Goal: Find specific page/section: Find specific page/section

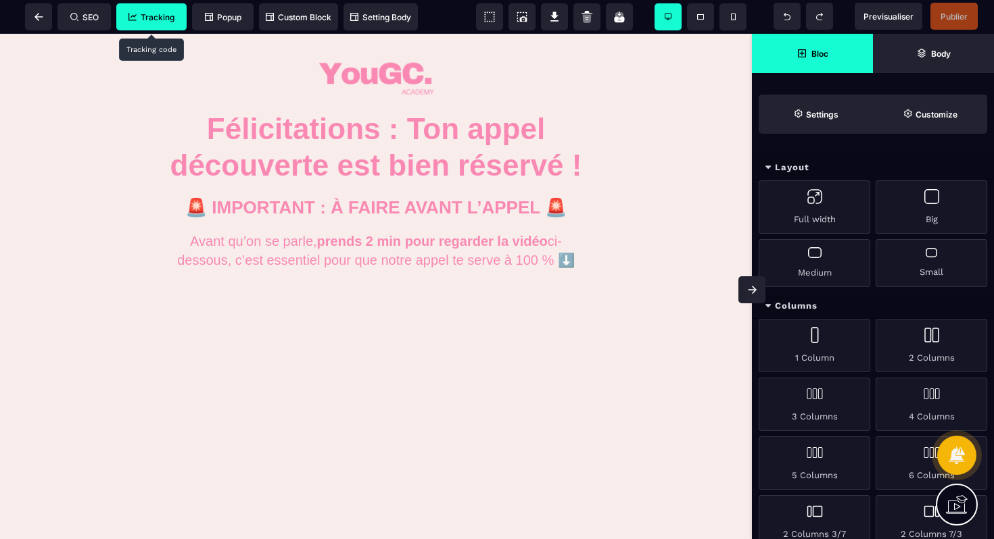
click at [143, 25] on span "Tracking" at bounding box center [151, 16] width 70 height 27
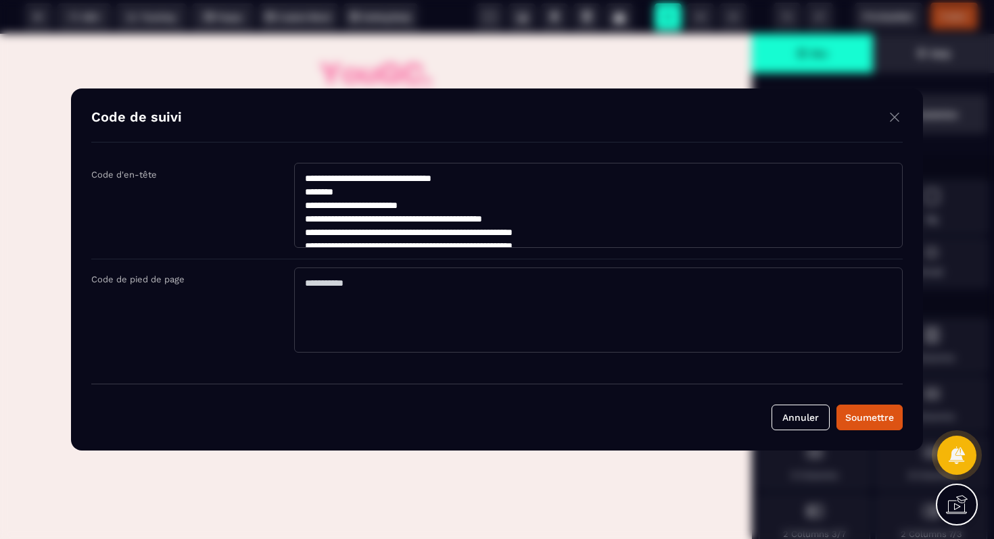
click at [404, 222] on textarea "**********" at bounding box center [598, 205] width 608 height 85
click at [356, 51] on div "Modal window" at bounding box center [497, 269] width 994 height 539
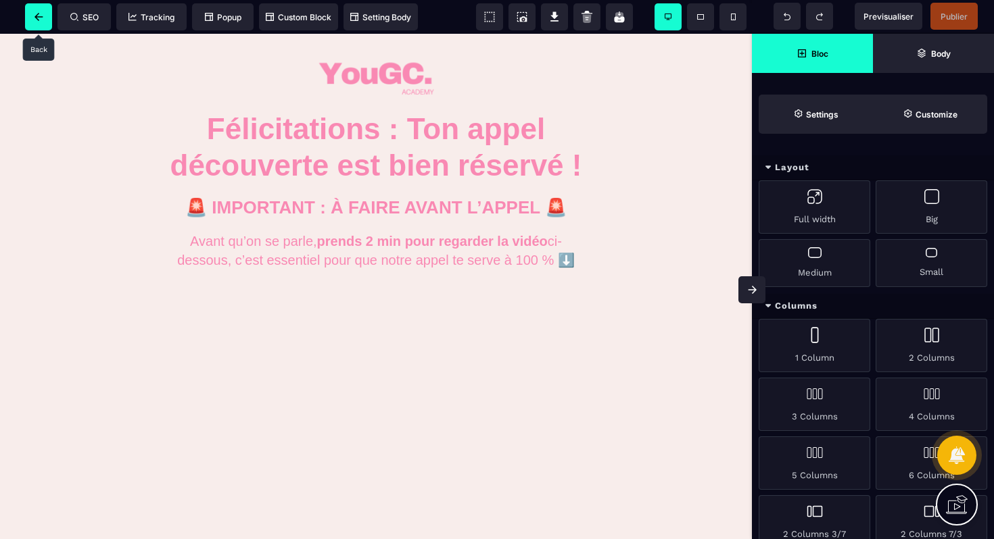
click at [42, 20] on icon at bounding box center [38, 17] width 9 height 8
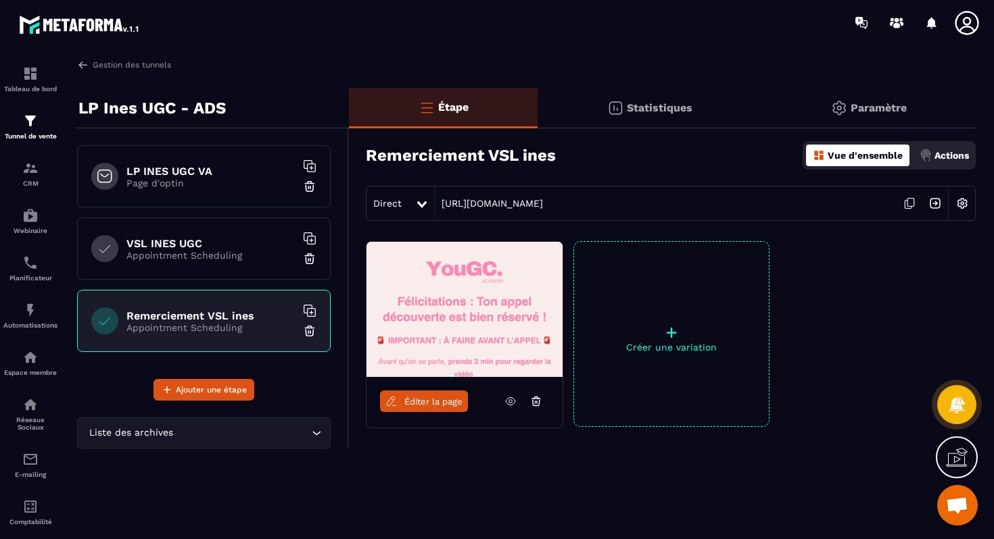
click at [206, 165] on h6 "LP INES UGC VA" at bounding box center [210, 171] width 169 height 13
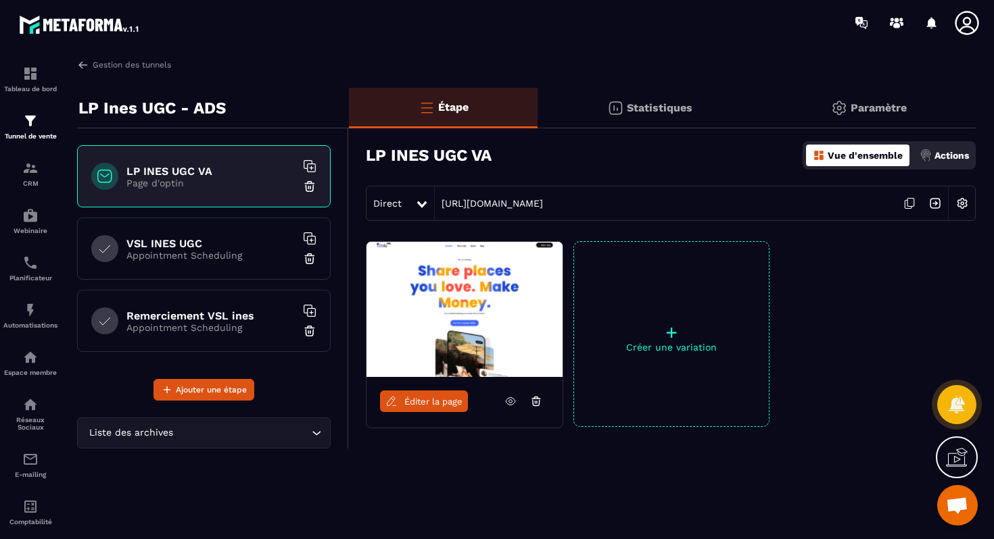
click at [247, 242] on h6 "VSL INES UGC" at bounding box center [210, 243] width 169 height 13
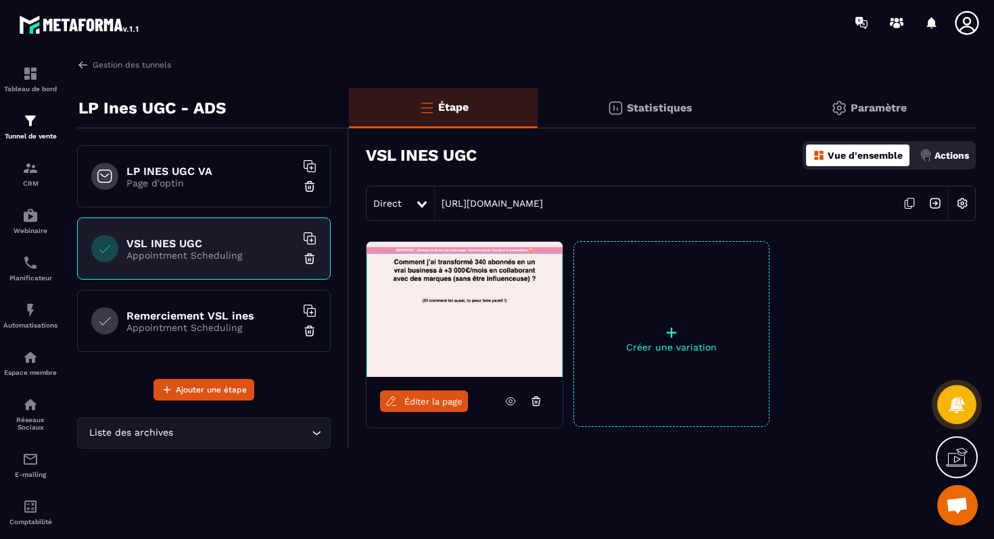
click at [254, 331] on p "Appointment Scheduling" at bounding box center [210, 327] width 169 height 11
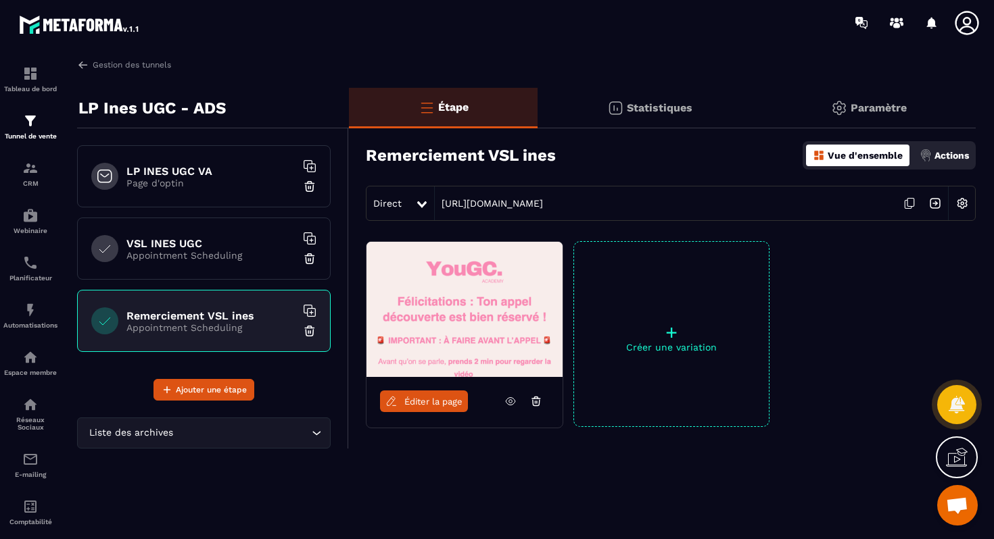
click at [215, 178] on p "Page d'optin" at bounding box center [210, 183] width 169 height 11
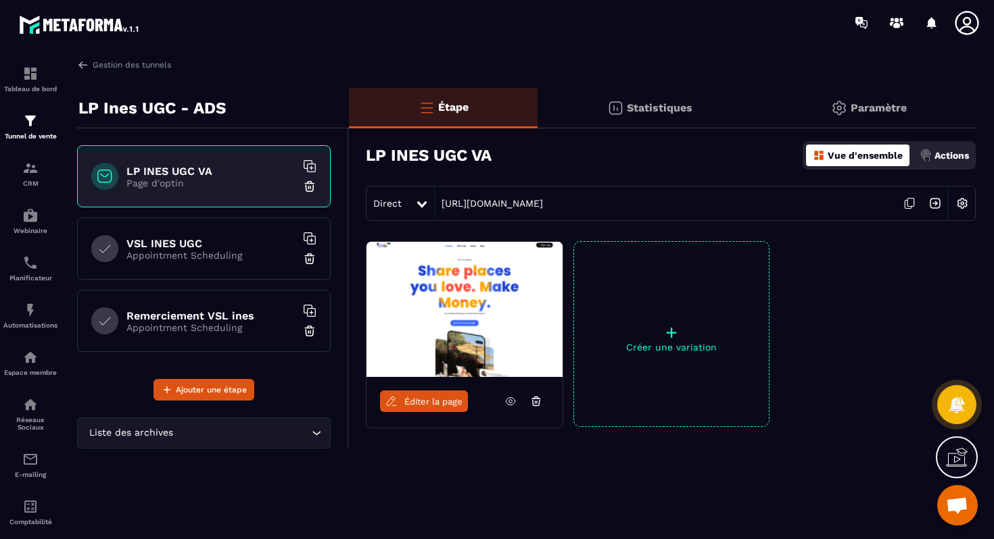
click at [256, 240] on h6 "VSL INES UGC" at bounding box center [210, 243] width 169 height 13
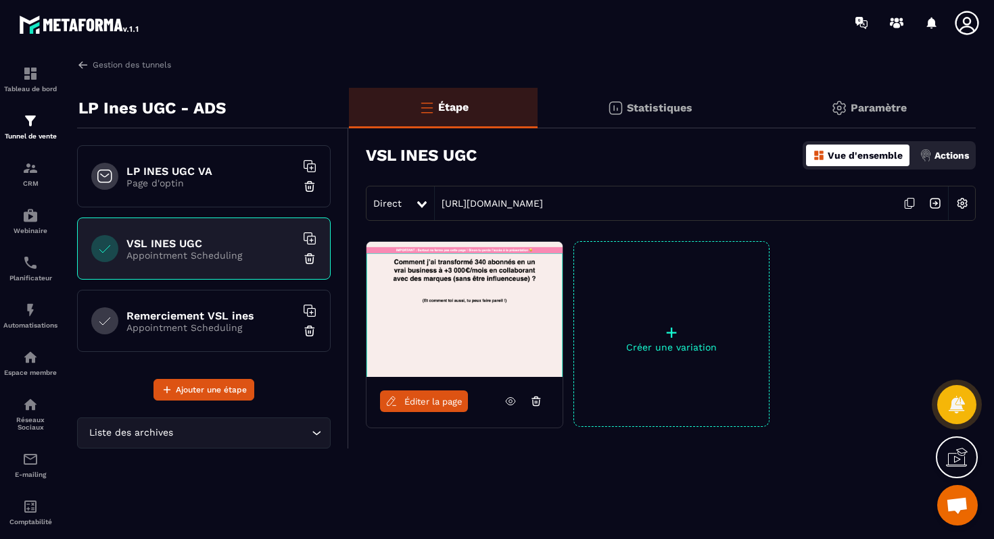
click at [210, 306] on div "Remerciement VSL ines Appointment Scheduling" at bounding box center [203, 321] width 253 height 62
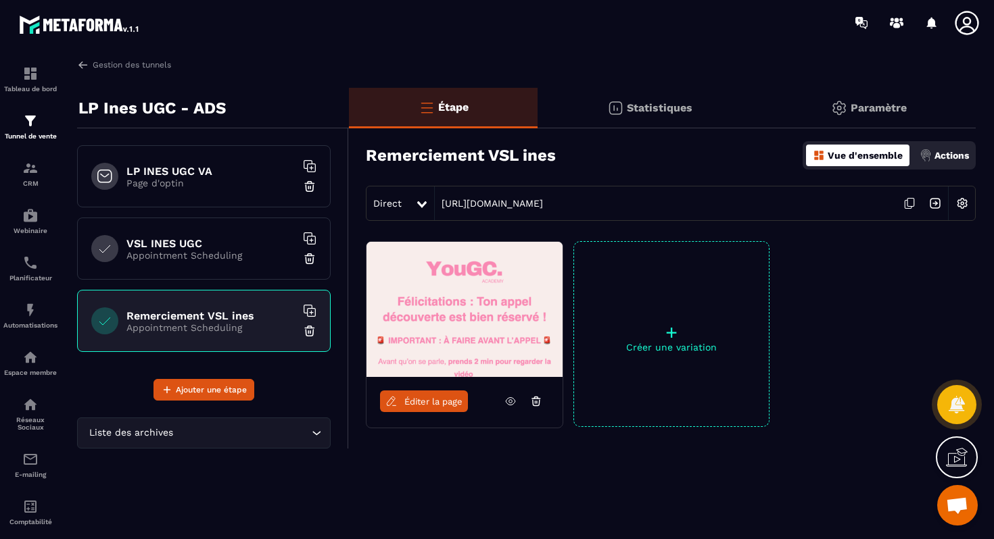
click at [212, 157] on div "LP INES UGC VA Page d'optin" at bounding box center [203, 176] width 253 height 62
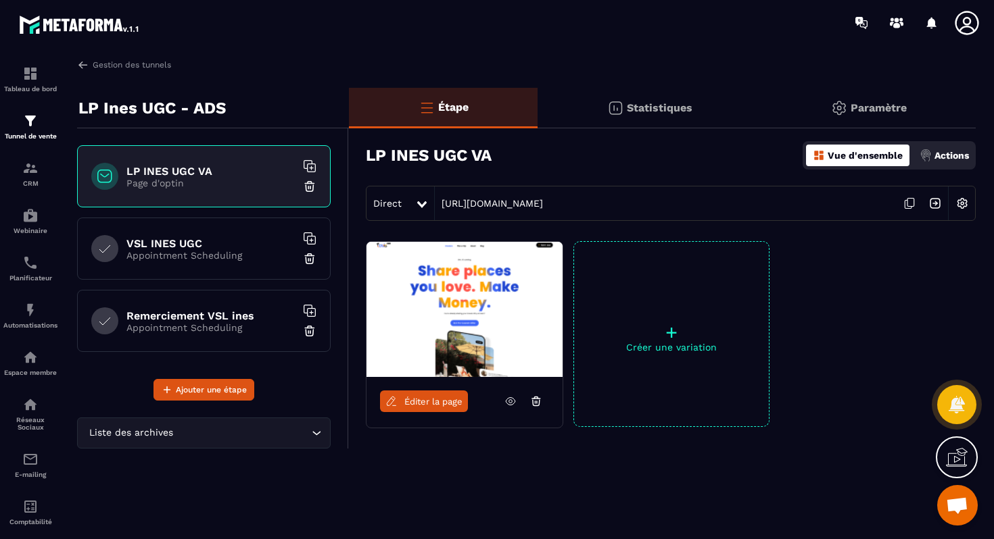
click at [907, 208] on icon at bounding box center [907, 205] width 7 height 8
click at [228, 260] on div "VSL INES UGC Appointment Scheduling" at bounding box center [203, 249] width 253 height 62
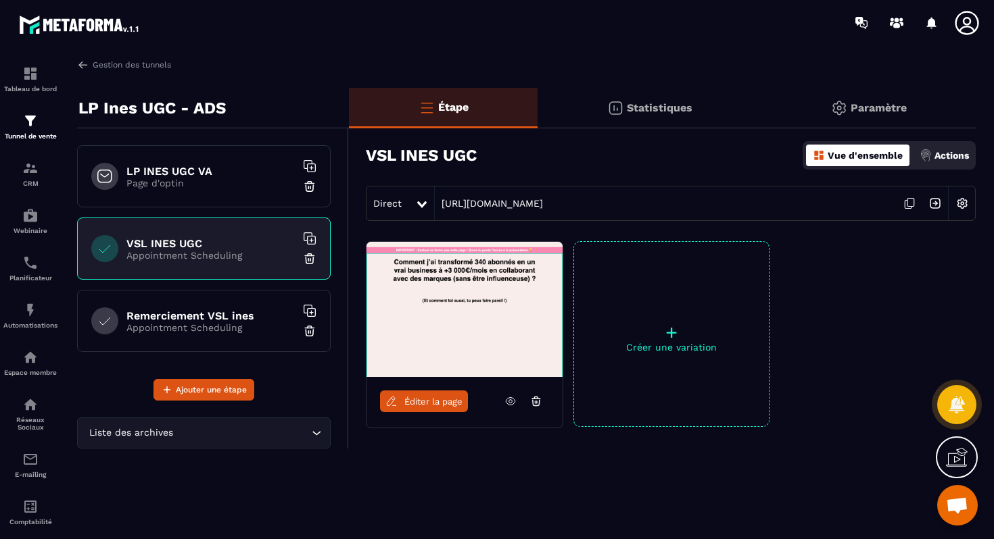
click at [906, 201] on icon at bounding box center [907, 205] width 7 height 8
click at [249, 334] on div "Remerciement VSL ines Appointment Scheduling" at bounding box center [203, 321] width 253 height 62
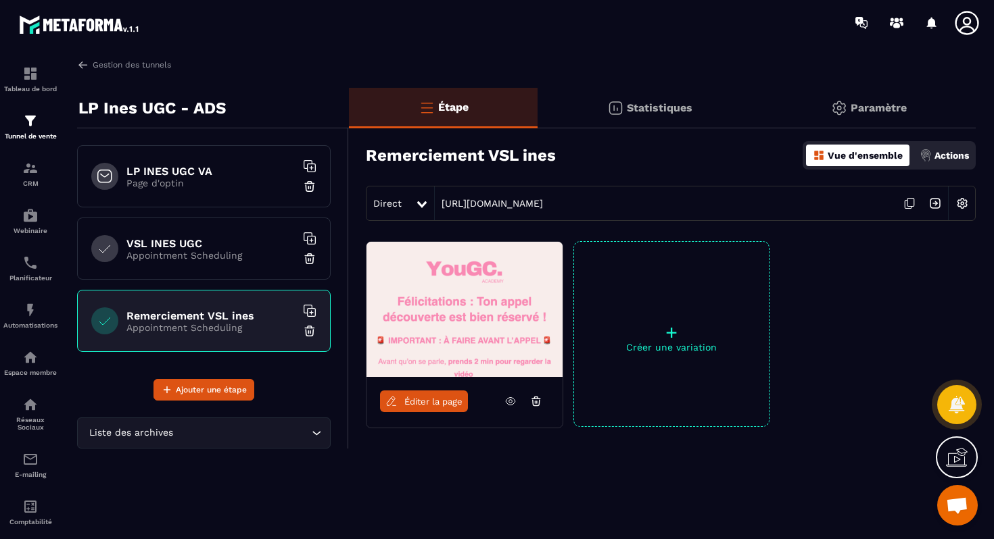
click at [905, 201] on icon at bounding box center [907, 205] width 7 height 8
click at [210, 237] on h6 "VSL INES UGC" at bounding box center [210, 243] width 169 height 13
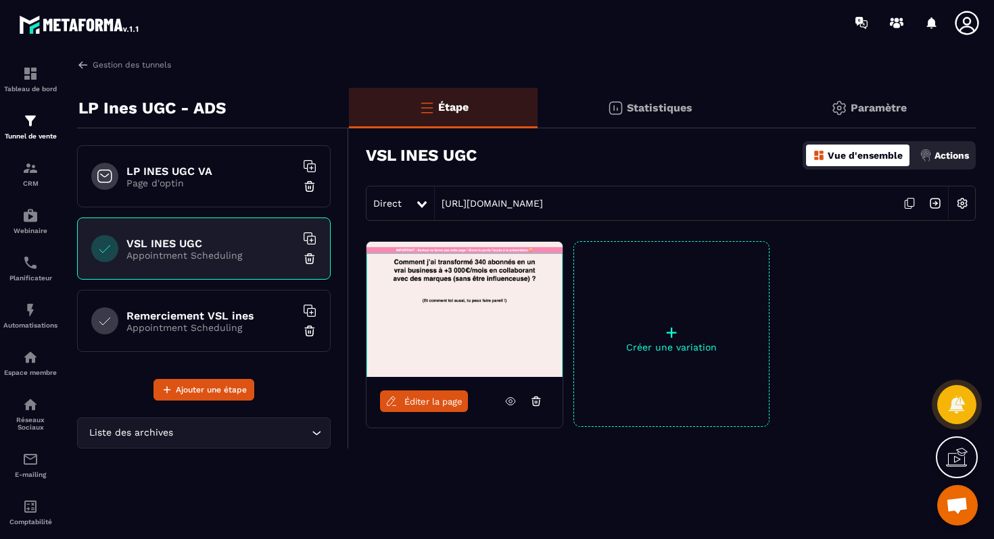
click at [863, 110] on p "Paramètre" at bounding box center [878, 107] width 56 height 13
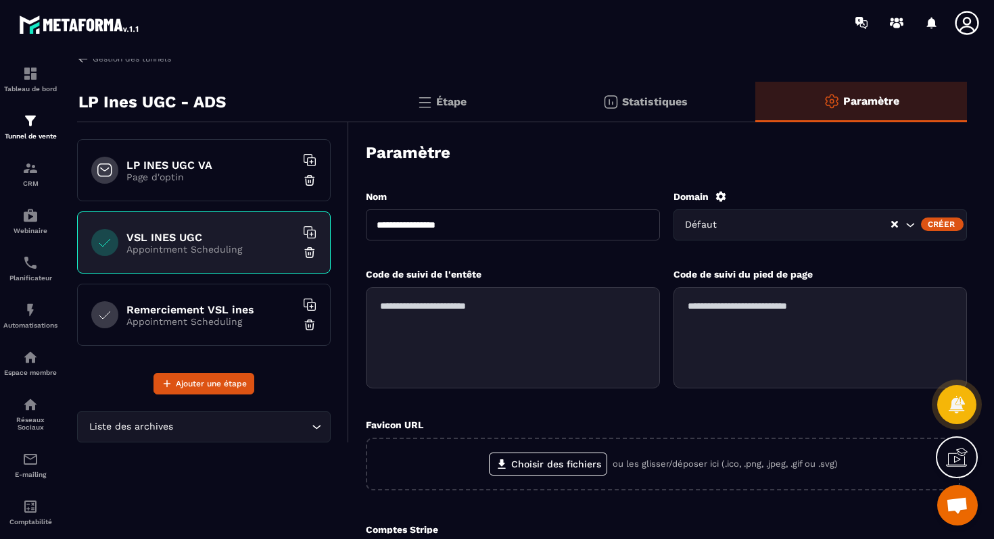
scroll to position [7, 0]
click at [556, 315] on textarea at bounding box center [513, 337] width 294 height 101
click at [796, 321] on textarea at bounding box center [820, 337] width 294 height 101
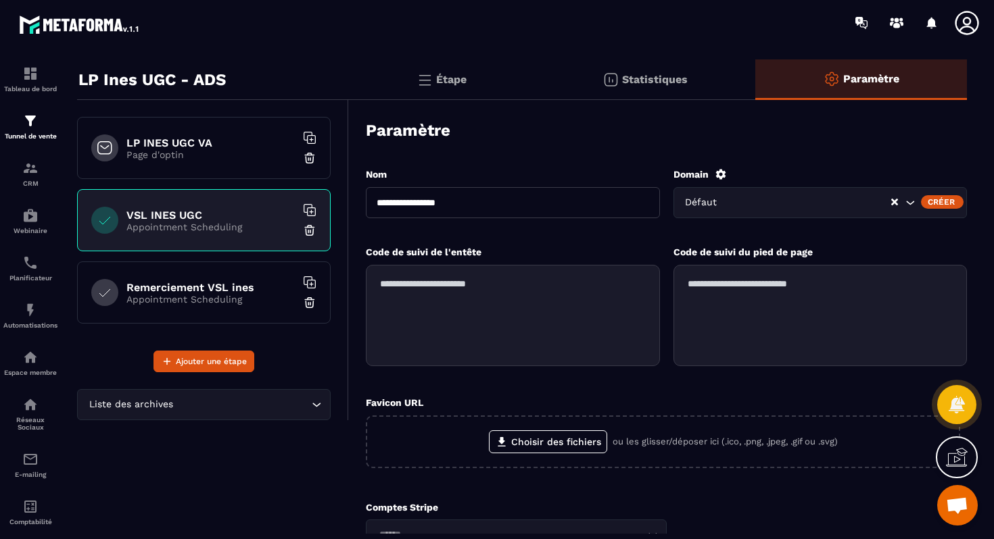
scroll to position [26, 0]
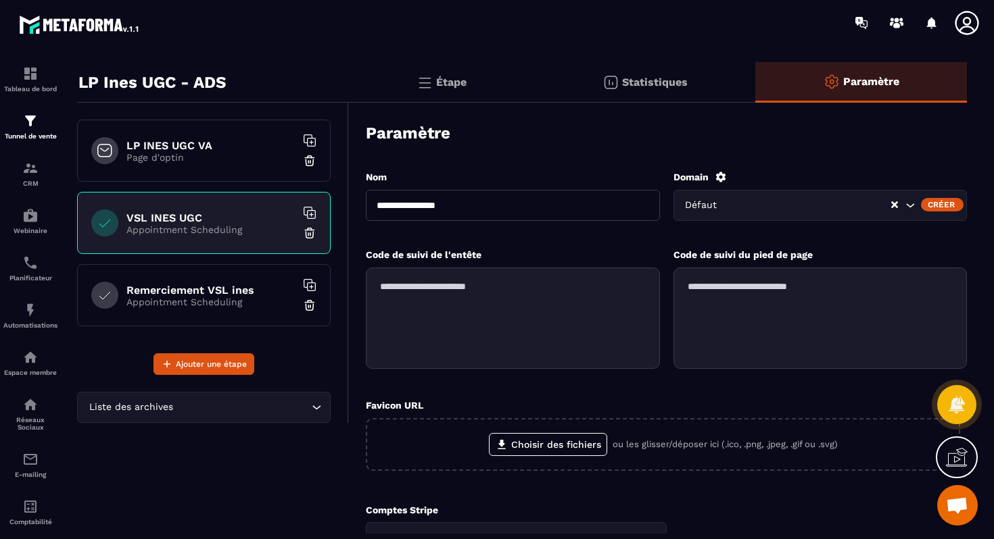
click at [810, 212] on div "Défaut" at bounding box center [820, 205] width 294 height 31
click at [195, 156] on p "Page d'optin" at bounding box center [210, 157] width 169 height 11
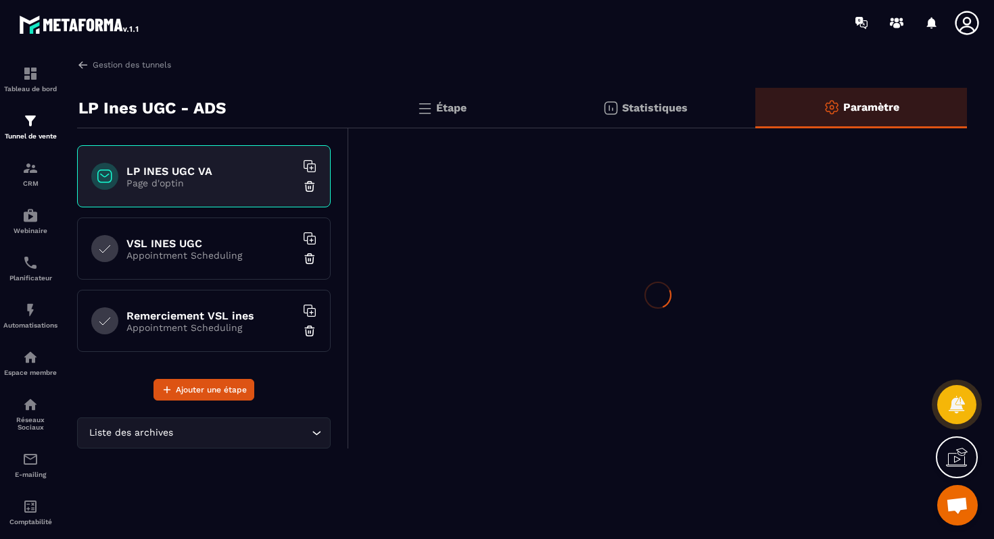
scroll to position [0, 0]
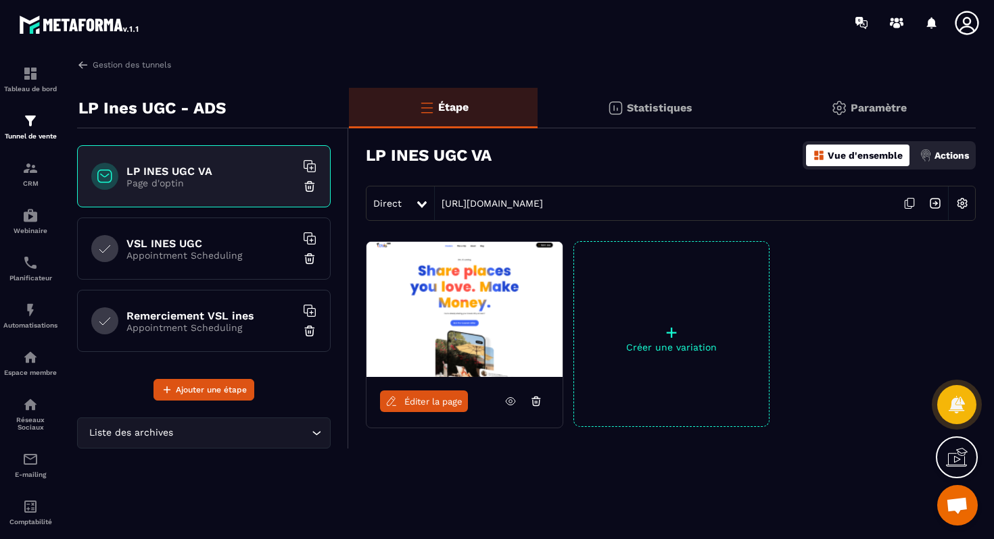
click at [912, 207] on icon at bounding box center [909, 204] width 26 height 26
click at [913, 199] on icon at bounding box center [909, 204] width 26 height 26
click at [189, 247] on h6 "VSL INES UGC" at bounding box center [210, 243] width 169 height 13
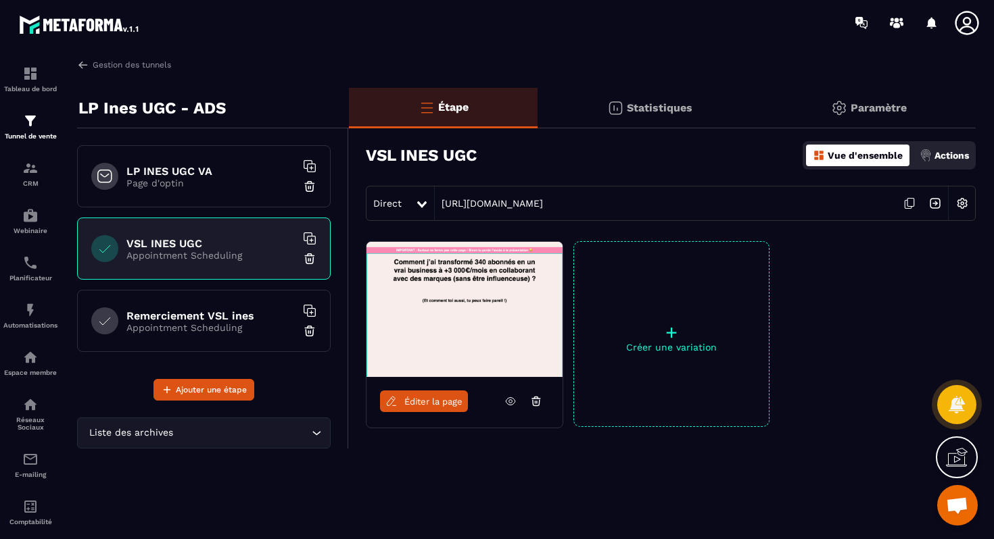
click at [910, 208] on icon at bounding box center [907, 205] width 7 height 8
click at [252, 310] on h6 "Remerciement VSL ines" at bounding box center [210, 316] width 169 height 13
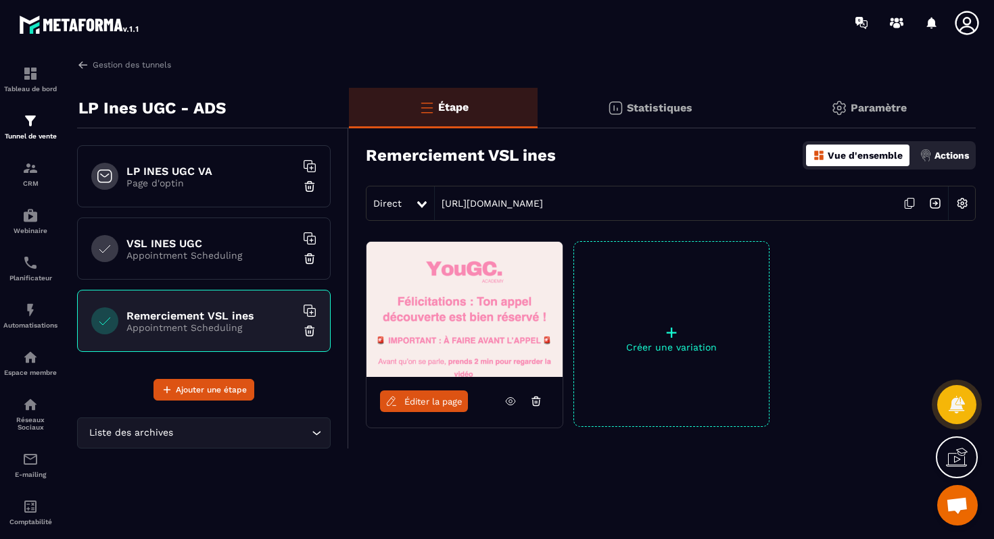
click at [902, 207] on icon at bounding box center [909, 204] width 26 height 26
